Goal: Find specific page/section: Find specific page/section

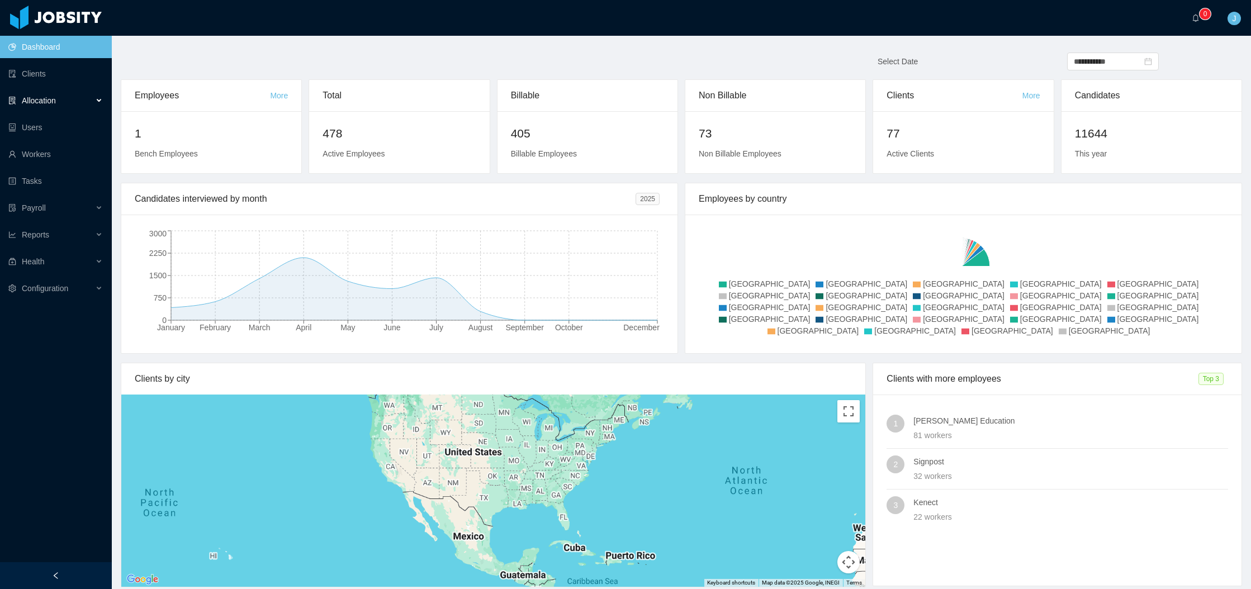
click at [50, 103] on span "Allocation" at bounding box center [39, 100] width 34 height 9
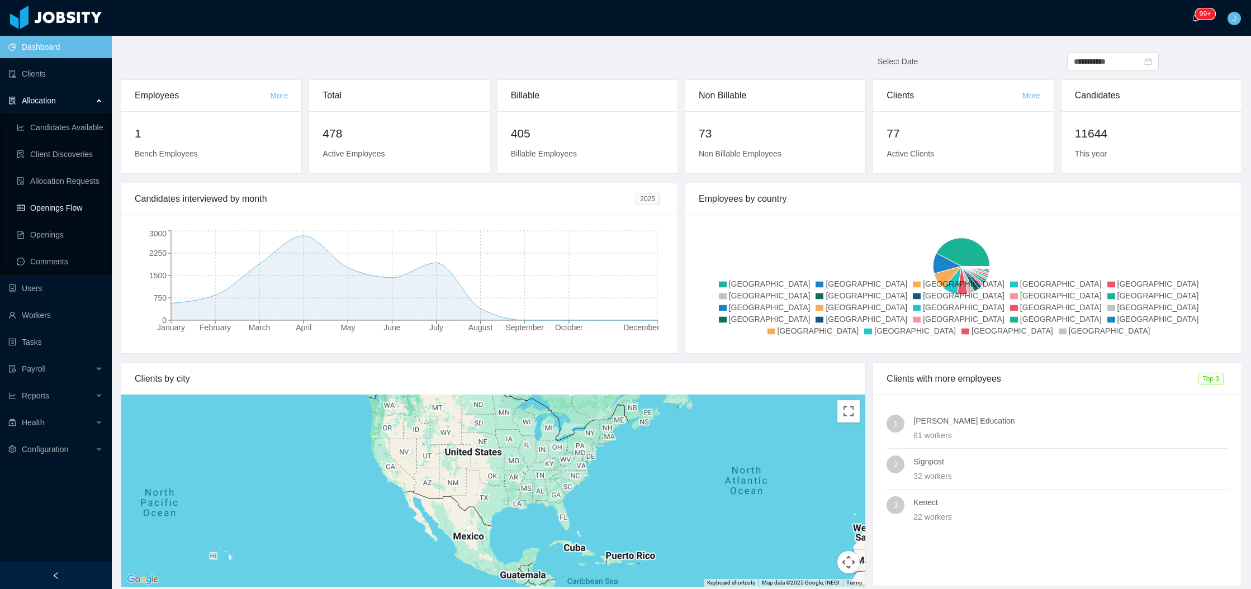
click at [44, 208] on link "Openings Flow" at bounding box center [60, 208] width 86 height 22
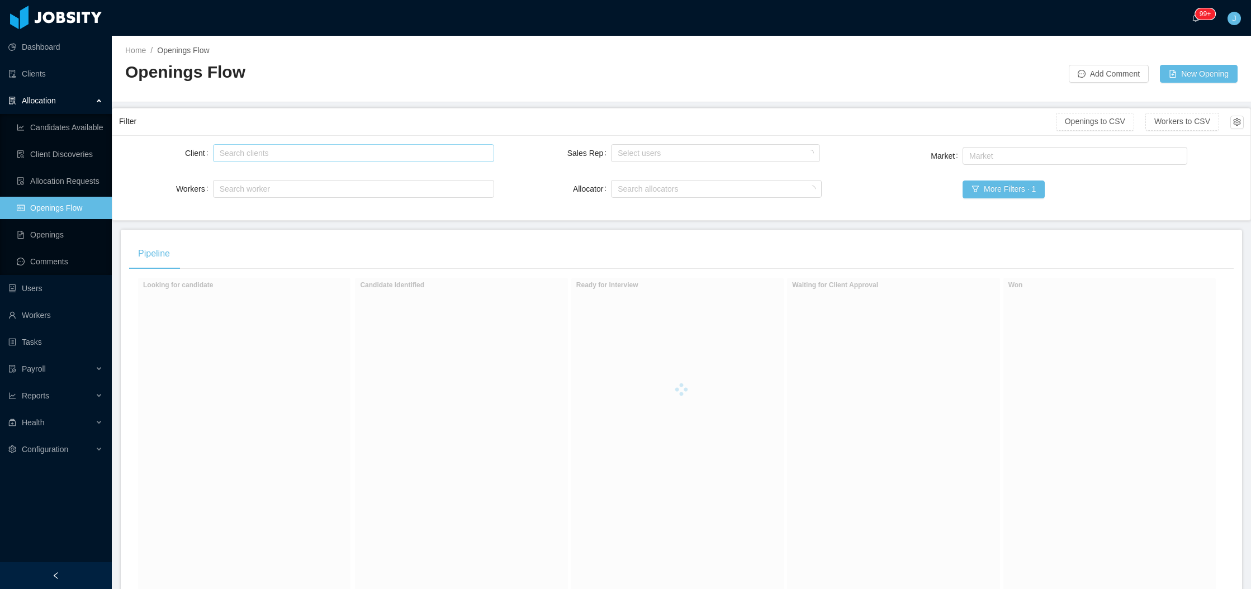
click at [293, 155] on div "Search clients" at bounding box center [351, 153] width 263 height 11
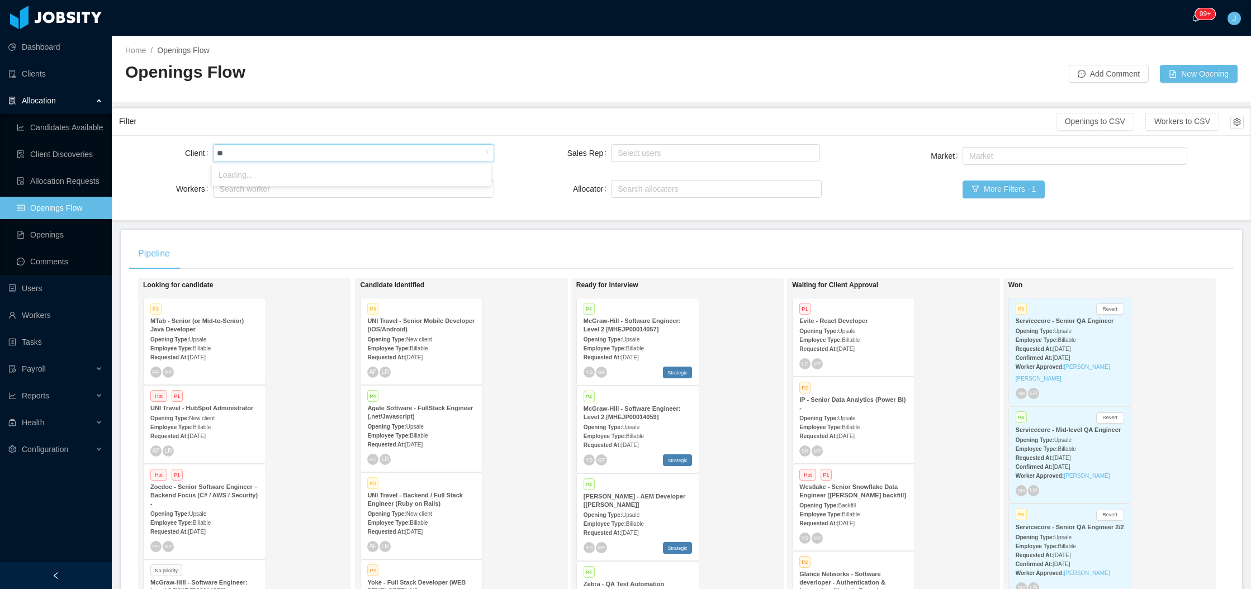
type input "*"
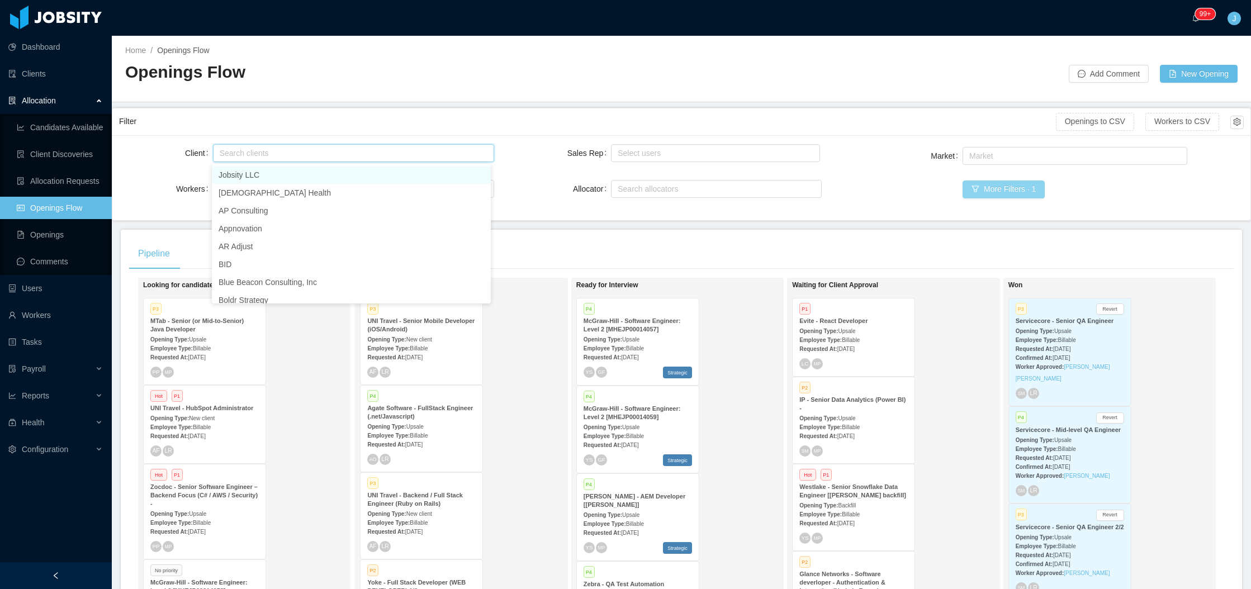
click at [982, 189] on button "More Filters · 1" at bounding box center [1003, 189] width 82 height 18
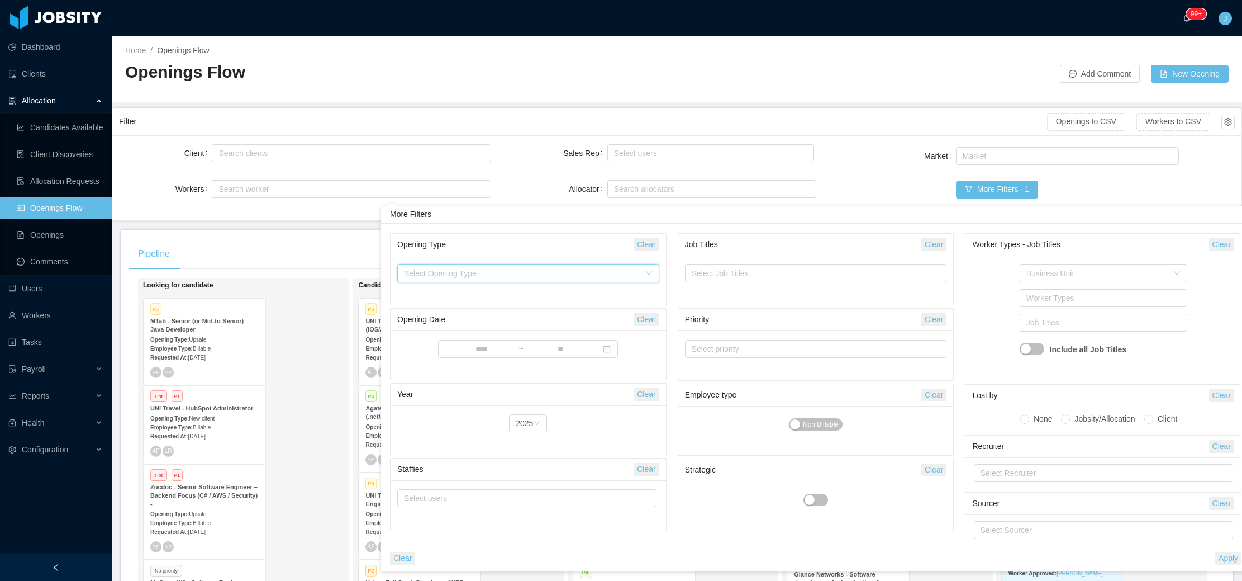
click at [607, 280] on div "Select Opening Type" at bounding box center [524, 273] width 241 height 17
click at [436, 299] on li "New client" at bounding box center [528, 296] width 262 height 18
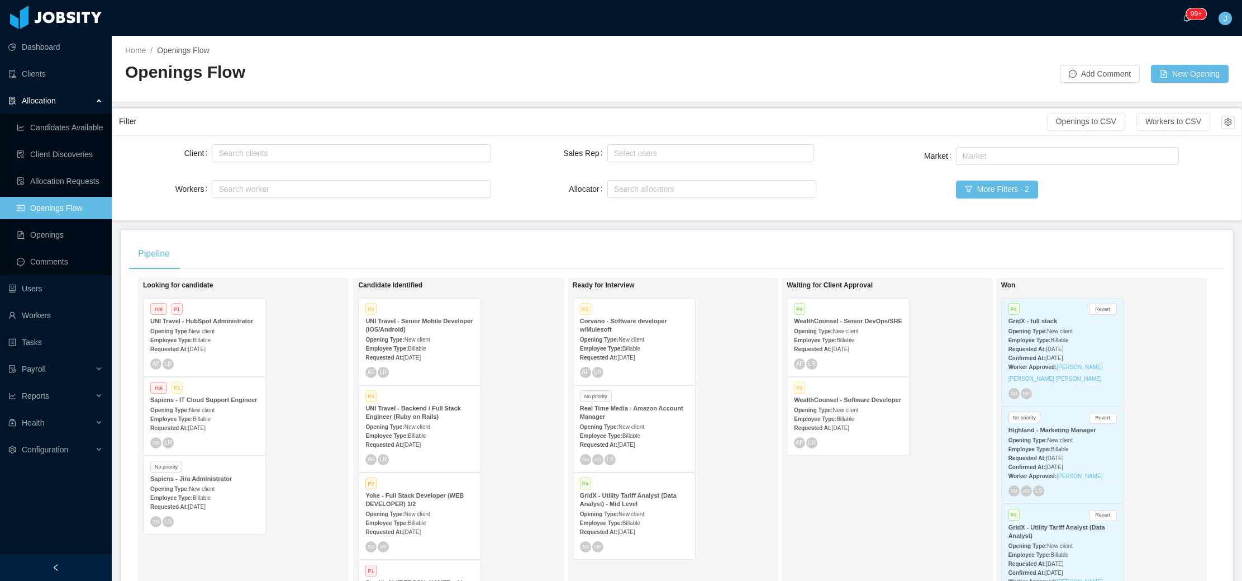
click at [872, 164] on div "Market" at bounding box center [909, 156] width 93 height 22
